Goal: Navigation & Orientation: Find specific page/section

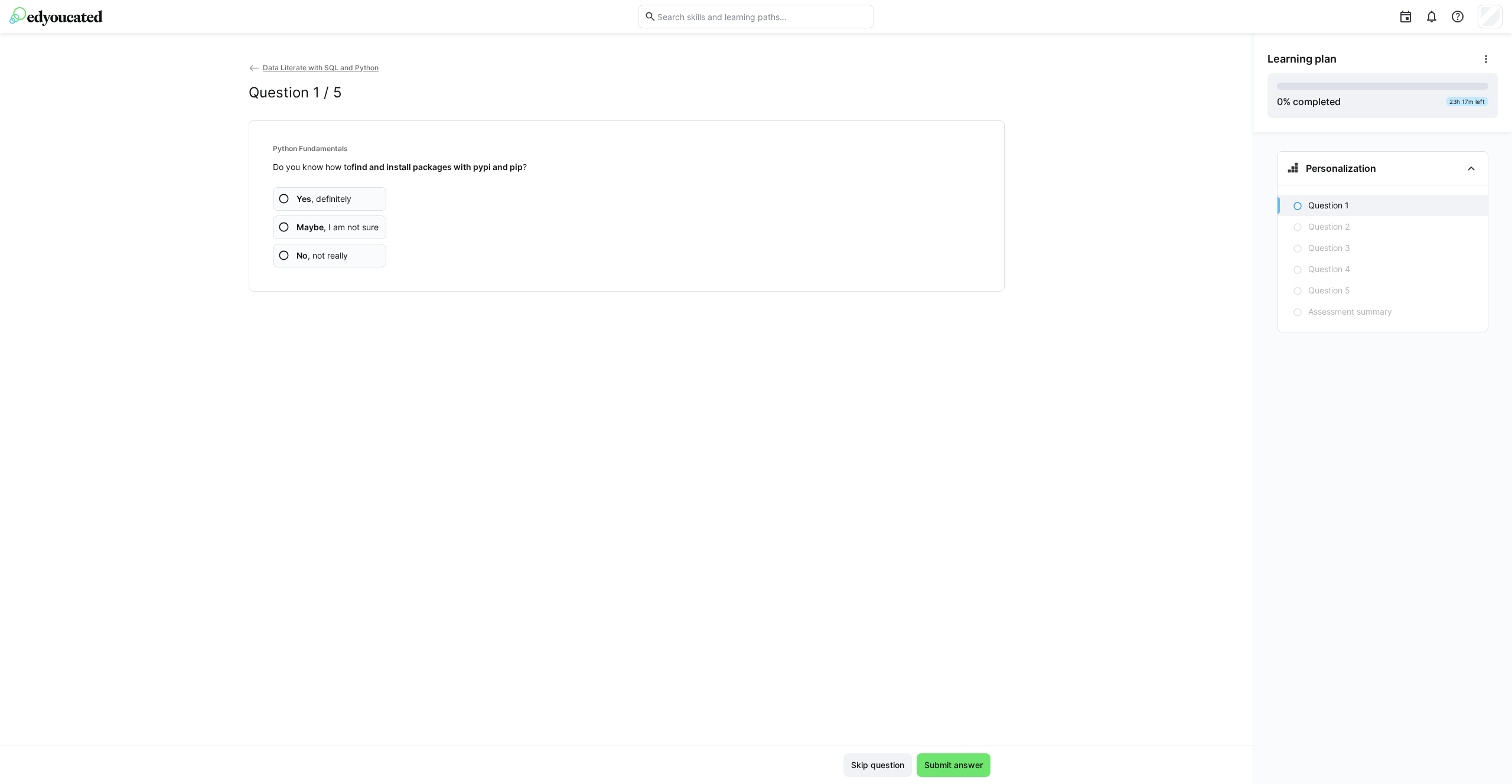
click at [255, 68] on eds-icon at bounding box center [255, 68] width 12 height 12
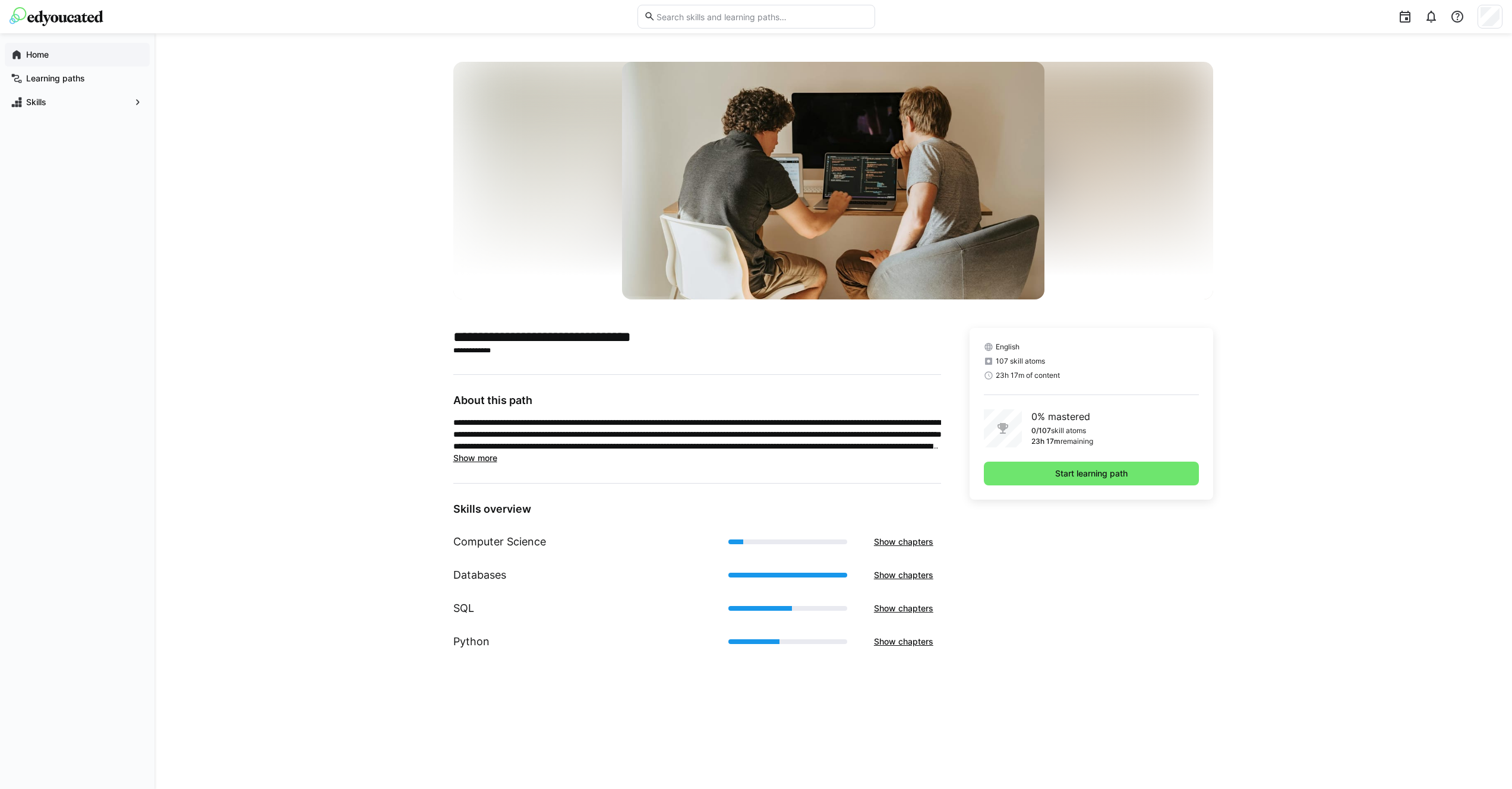
click at [0, 0] on app-navigation-label "Home" at bounding box center [0, 0] width 0 height 0
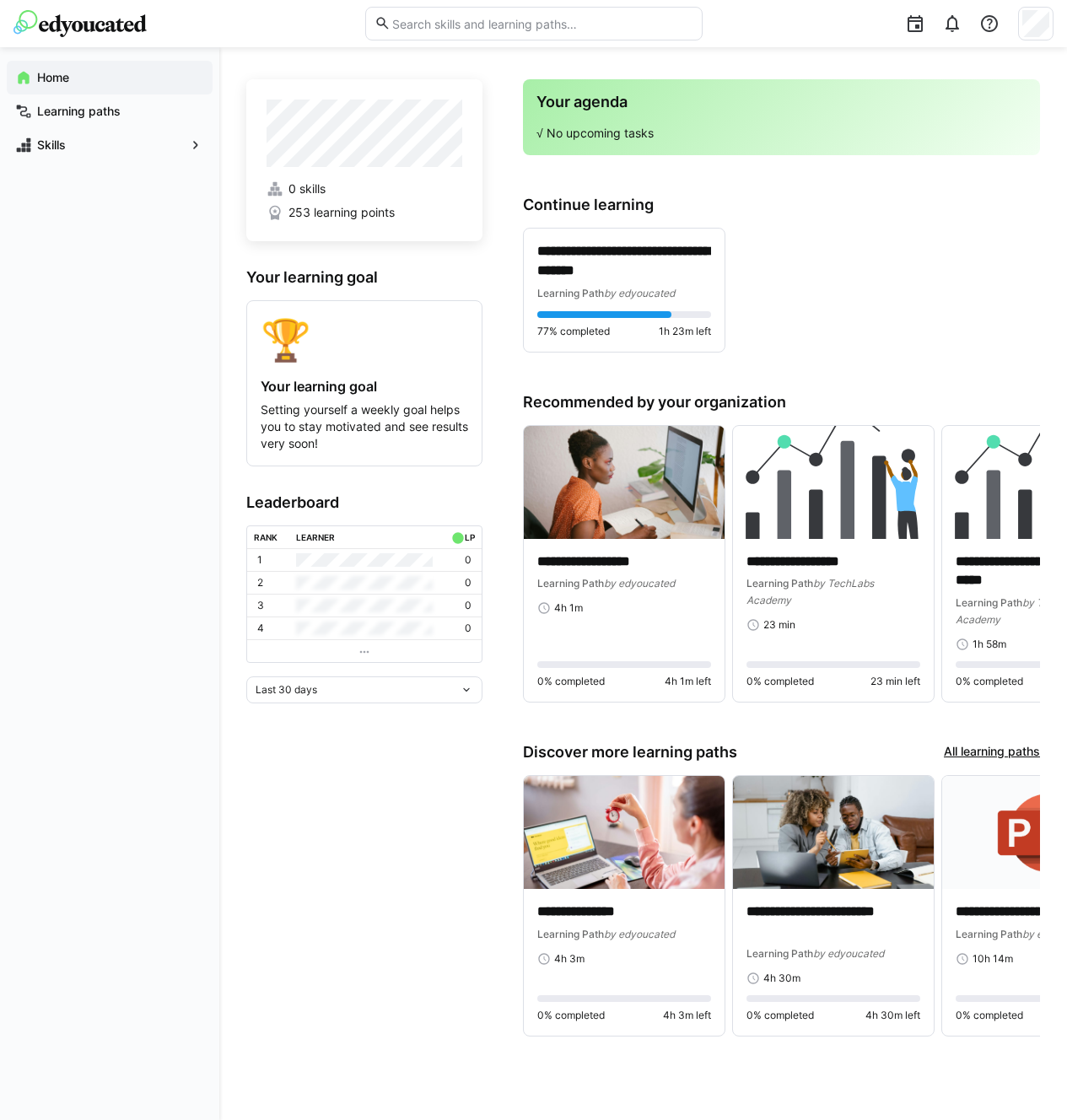
drag, startPoint x: 275, startPoint y: 743, endPoint x: 283, endPoint y: 733, distance: 12.8
click at [277, 739] on app-home-left "0 skills 253 learning points Your learning goal 🏆 Your learning goal Setting yo…" at bounding box center [364, 569] width 236 height 980
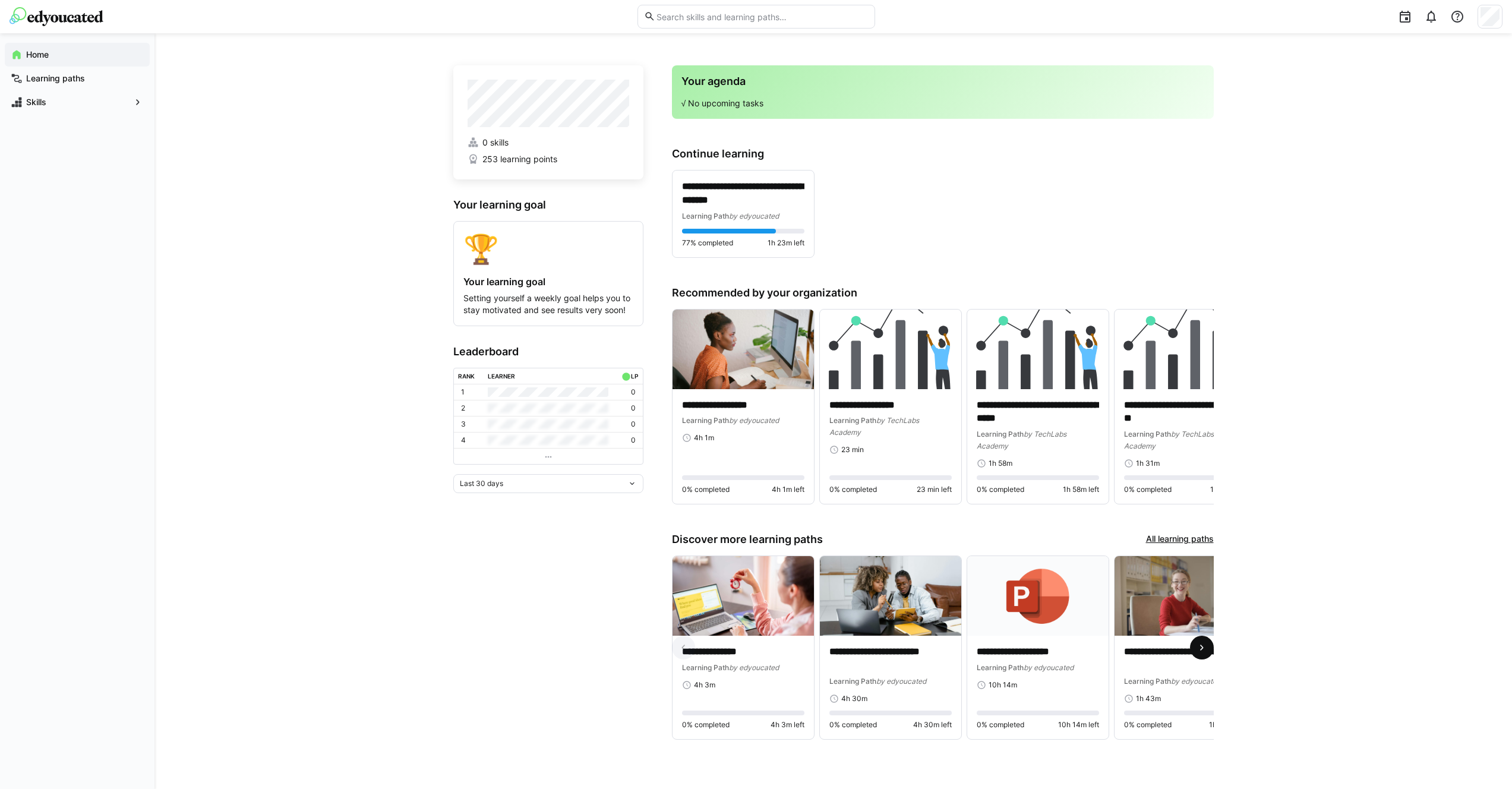
click at [760, 648] on span at bounding box center [1201, 648] width 24 height 24
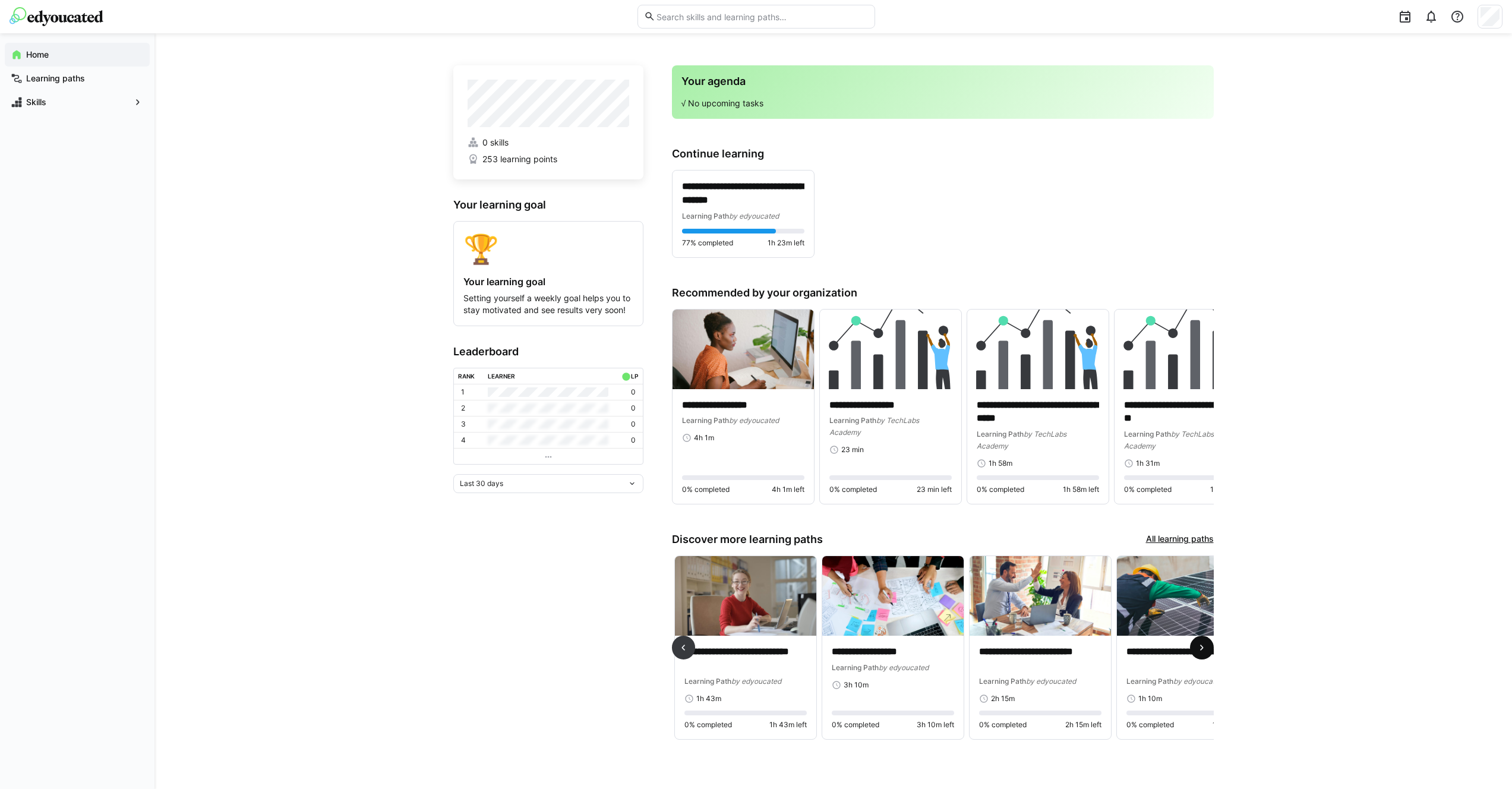
scroll to position [0, 442]
click at [760, 649] on eds-icon at bounding box center [1202, 648] width 12 height 12
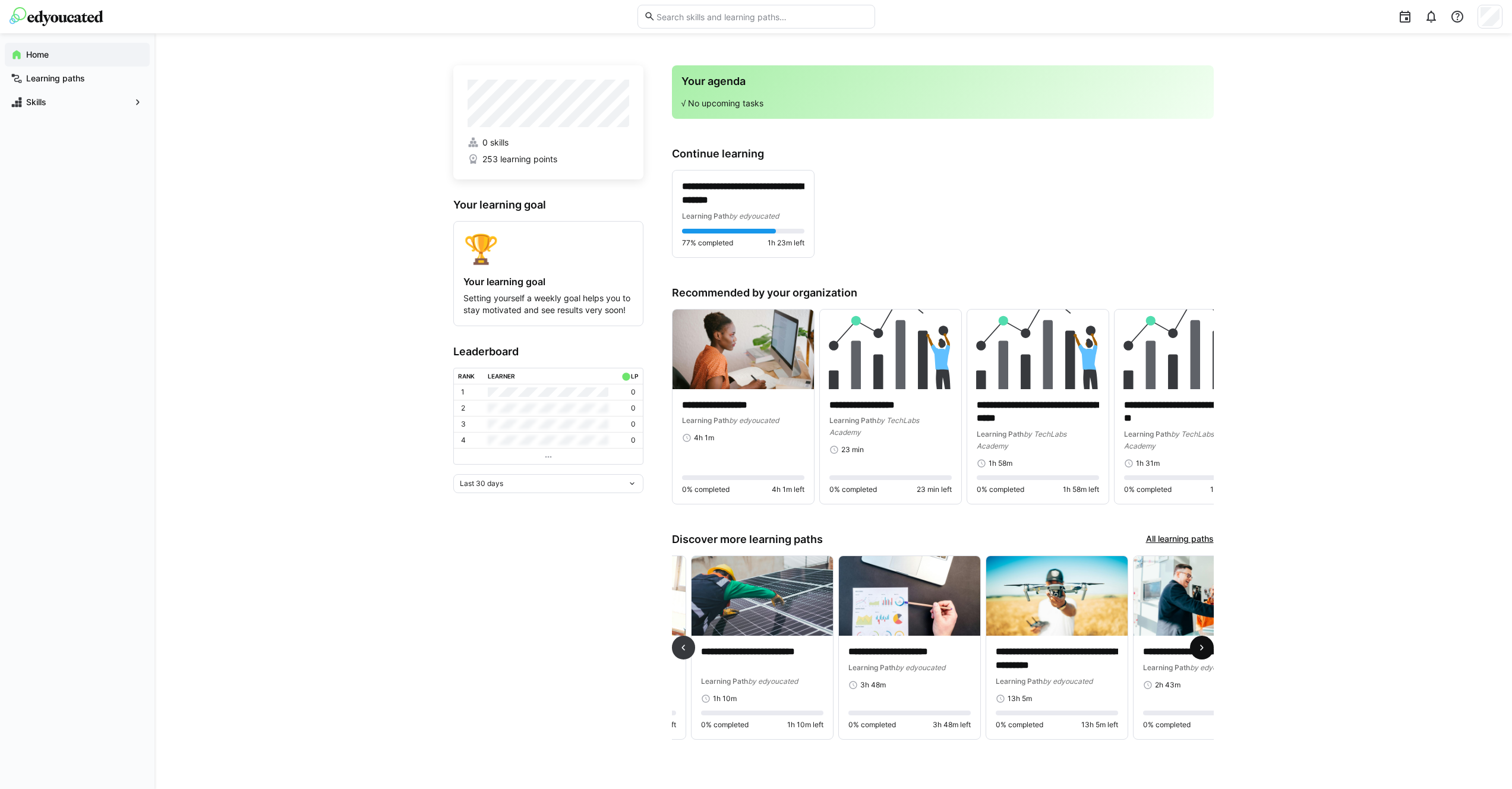
scroll to position [0, 884]
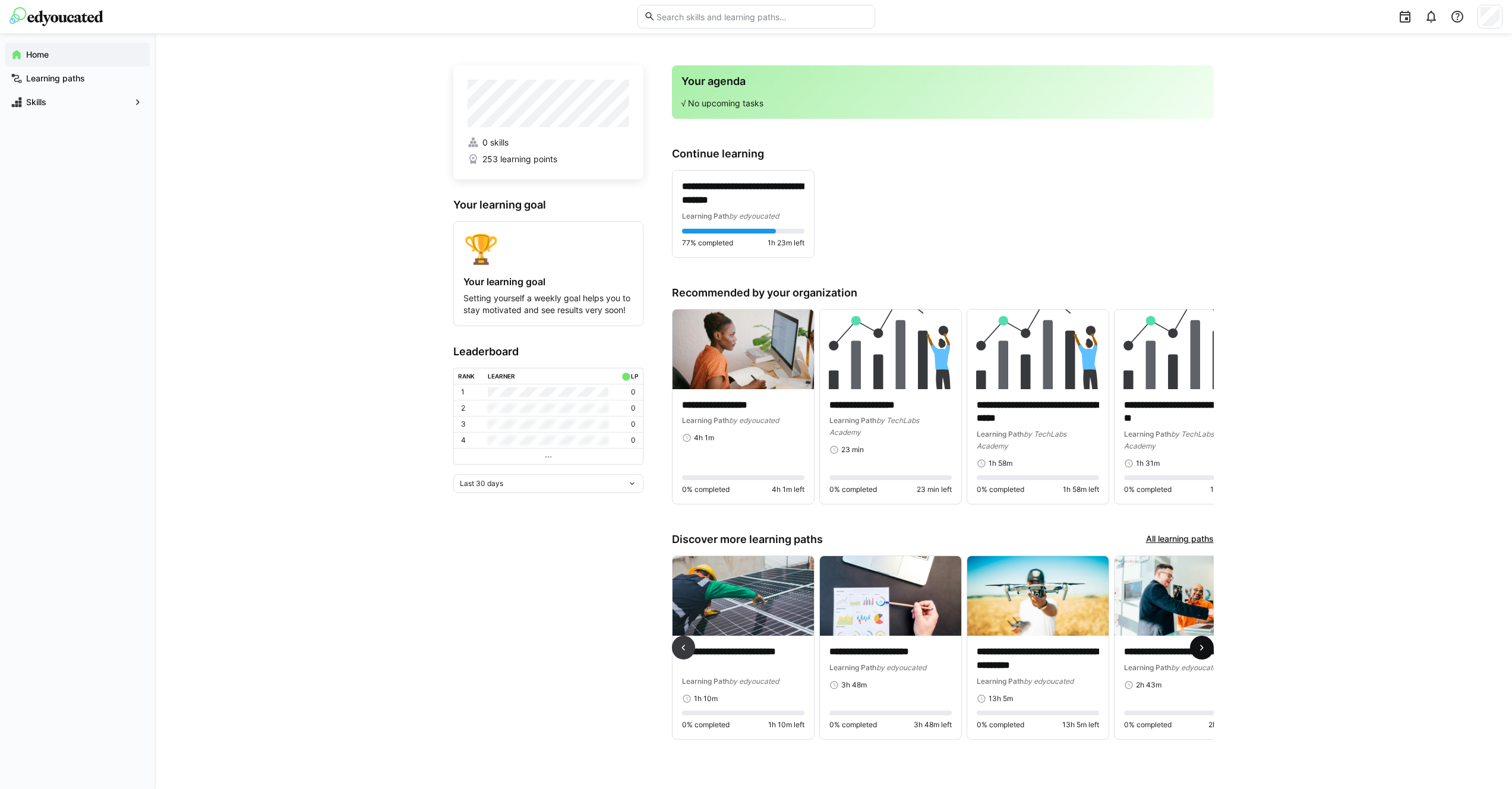
click at [760, 649] on eds-icon at bounding box center [1202, 648] width 12 height 12
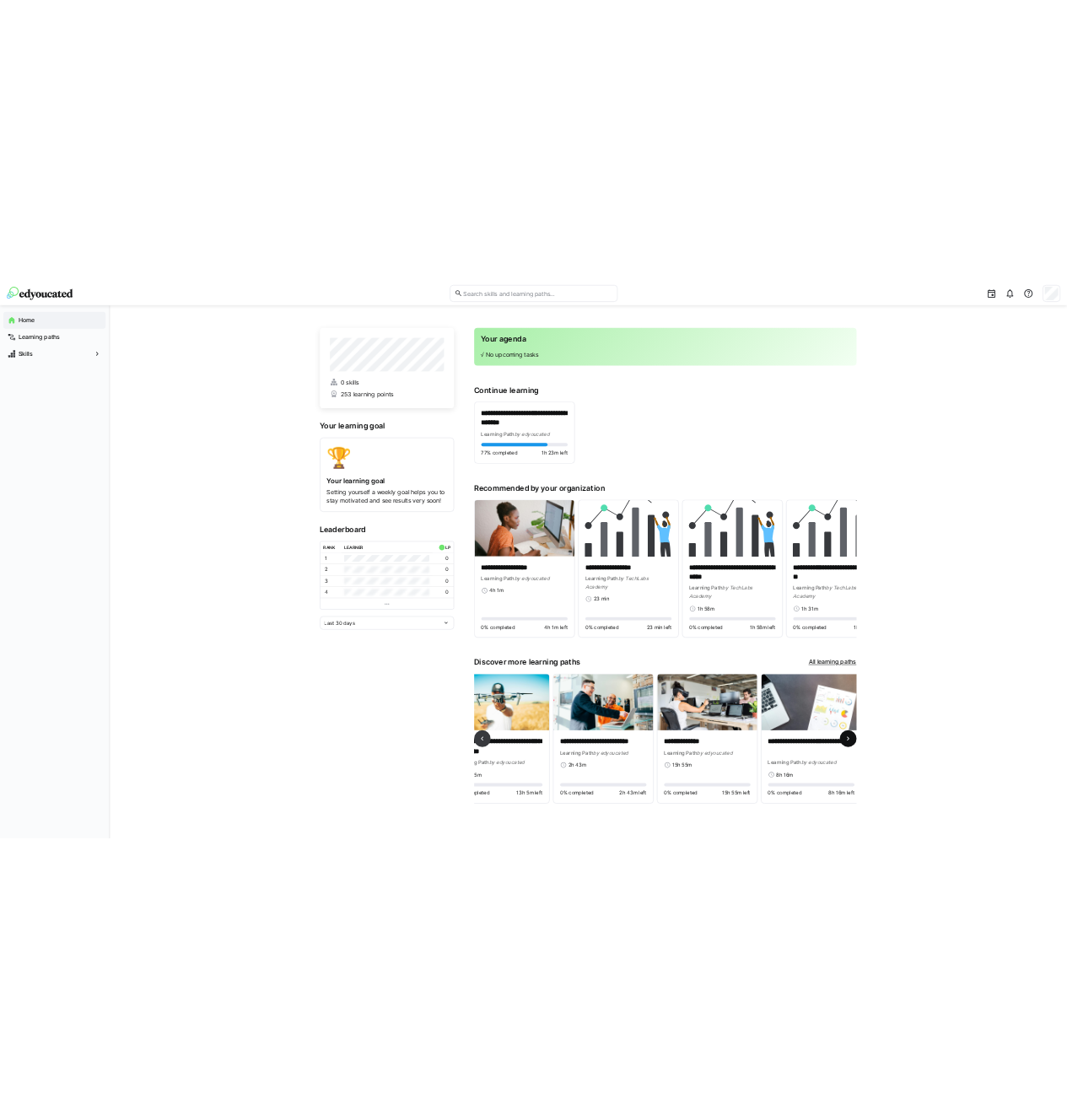
scroll to position [0, 1735]
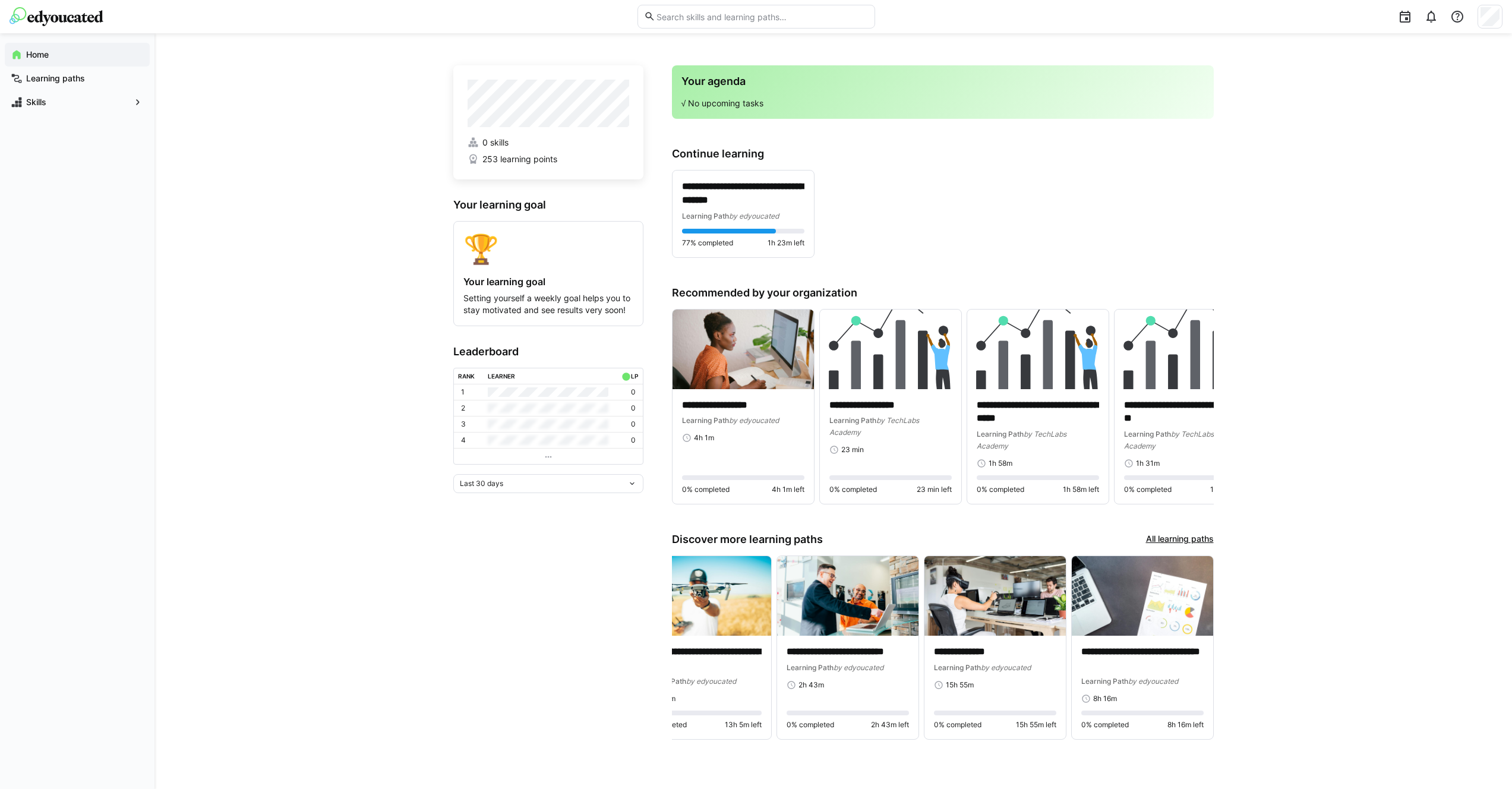
click at [760, 582] on div "**********" at bounding box center [833, 411] width 1357 height 756
